Goal: Navigation & Orientation: Find specific page/section

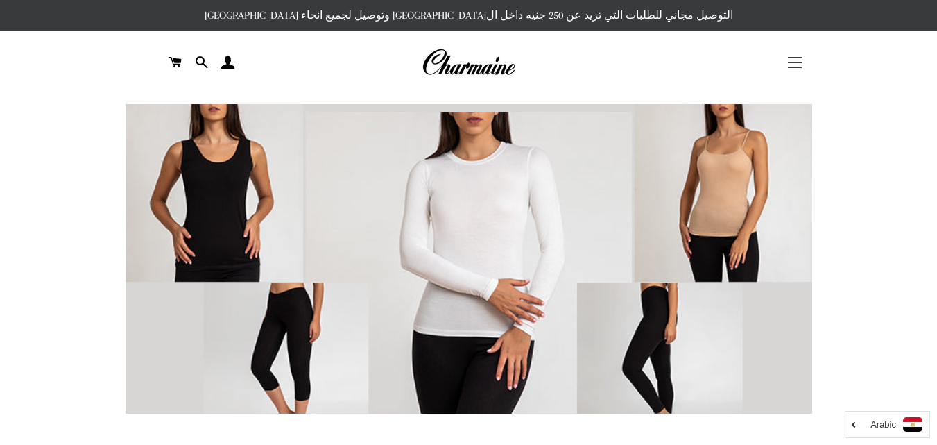
click at [798, 65] on button "التنقل في الموقع" at bounding box center [795, 62] width 35 height 35
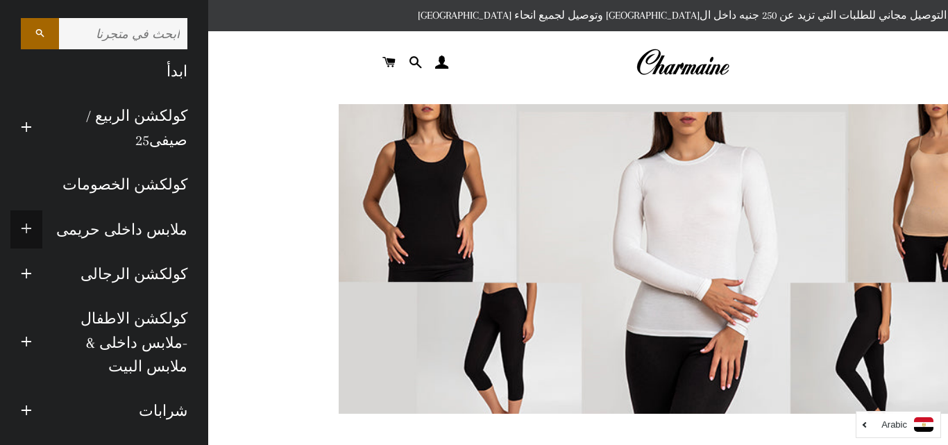
click at [32, 229] on span "button" at bounding box center [26, 229] width 11 height 17
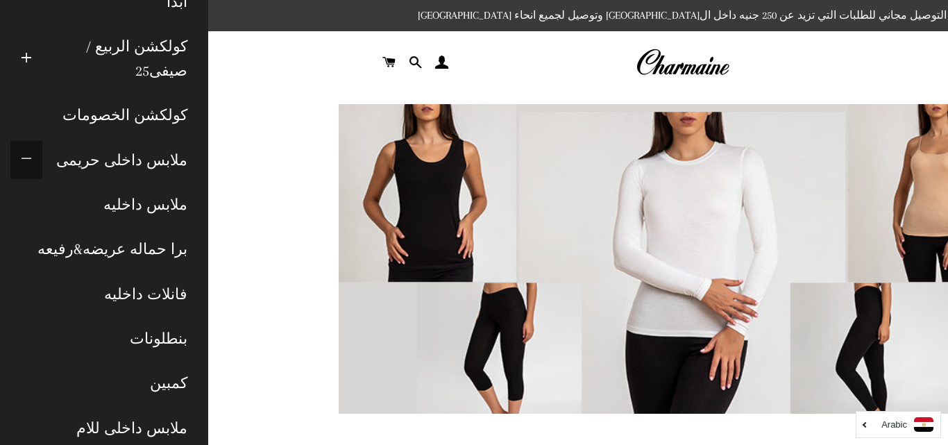
scroll to position [139, 0]
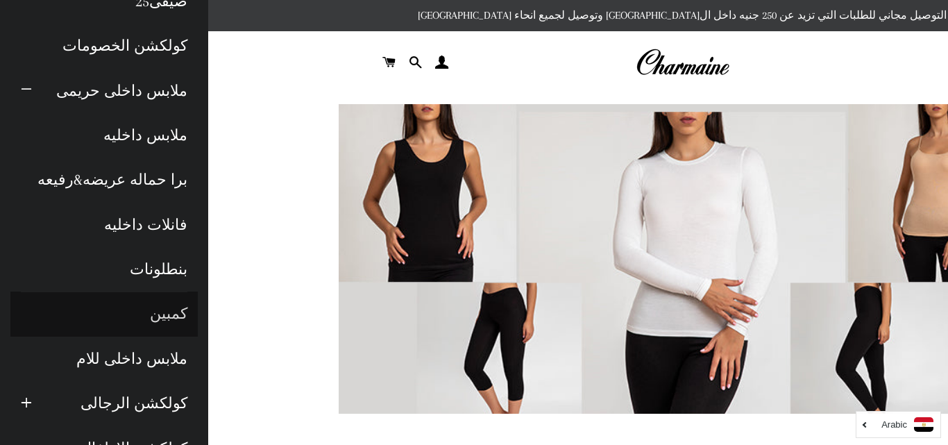
click at [170, 307] on link "كمبين" at bounding box center [103, 313] width 187 height 44
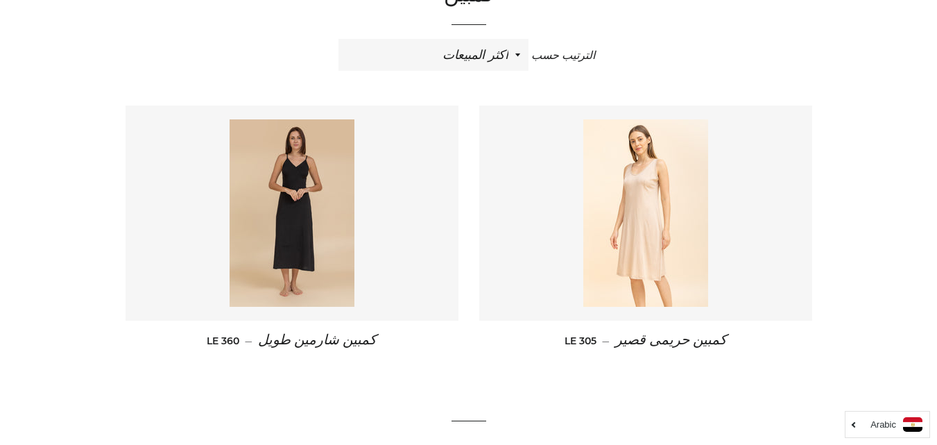
scroll to position [87, 0]
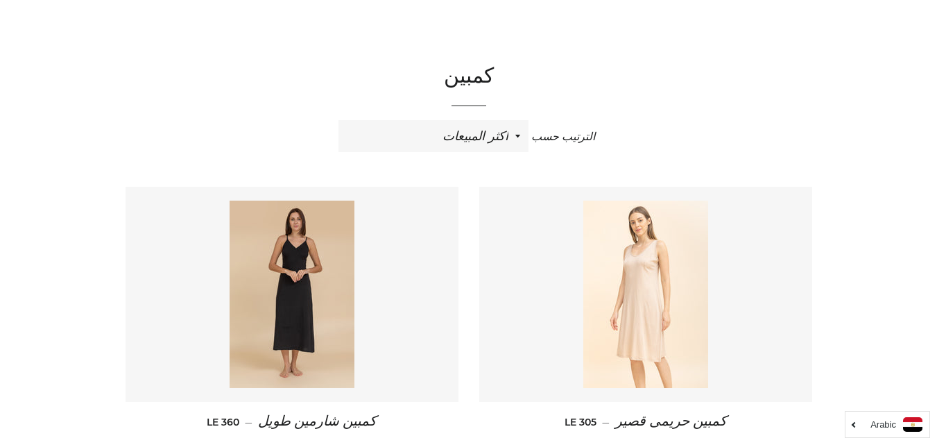
click at [658, 285] on img at bounding box center [645, 293] width 125 height 187
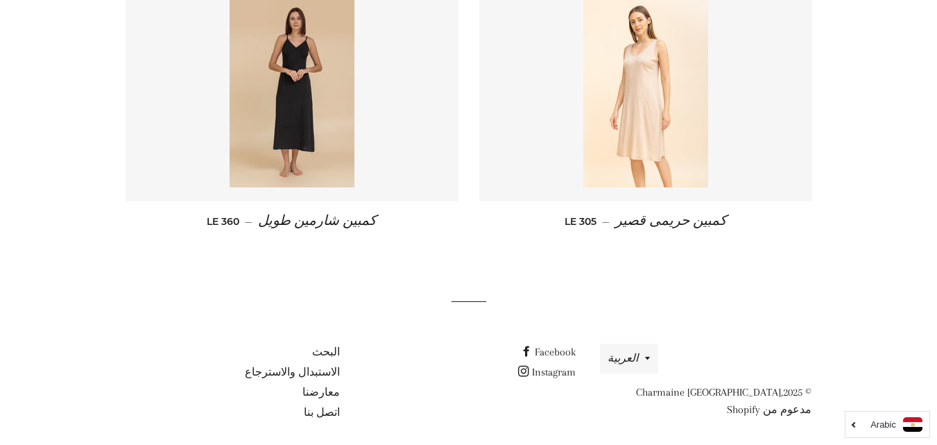
scroll to position [295, 0]
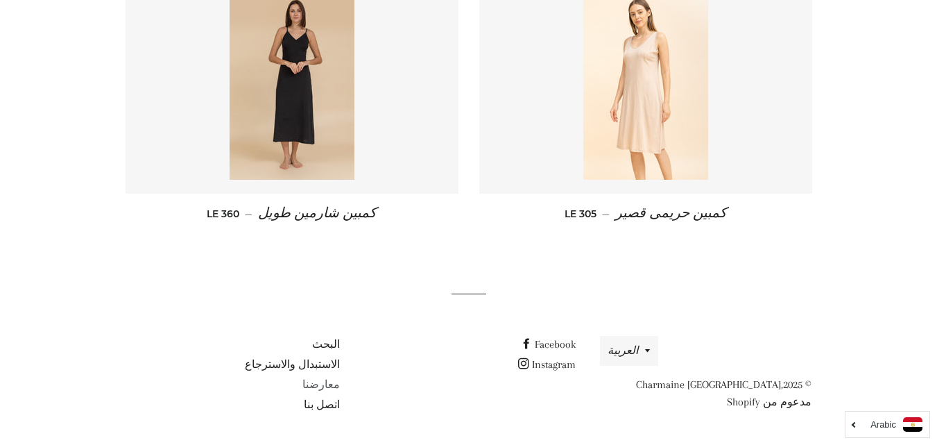
click at [333, 385] on link "معارضنا" at bounding box center [320, 384] width 37 height 12
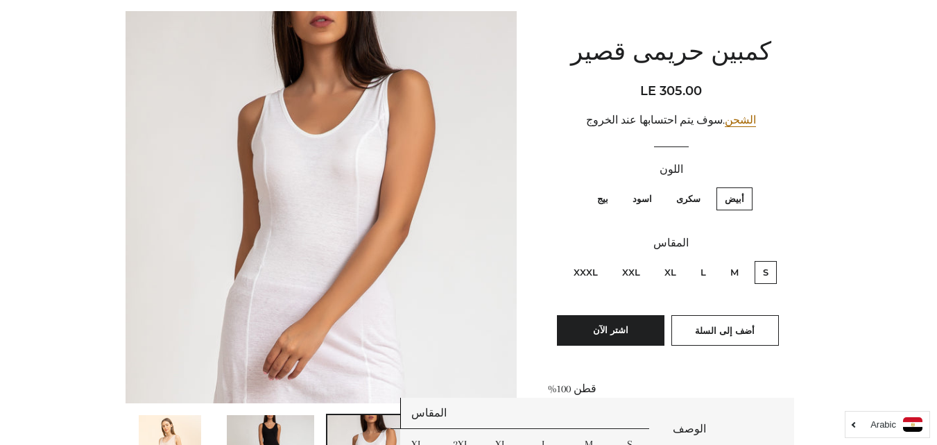
scroll to position [69, 0]
